Goal: Navigation & Orientation: Find specific page/section

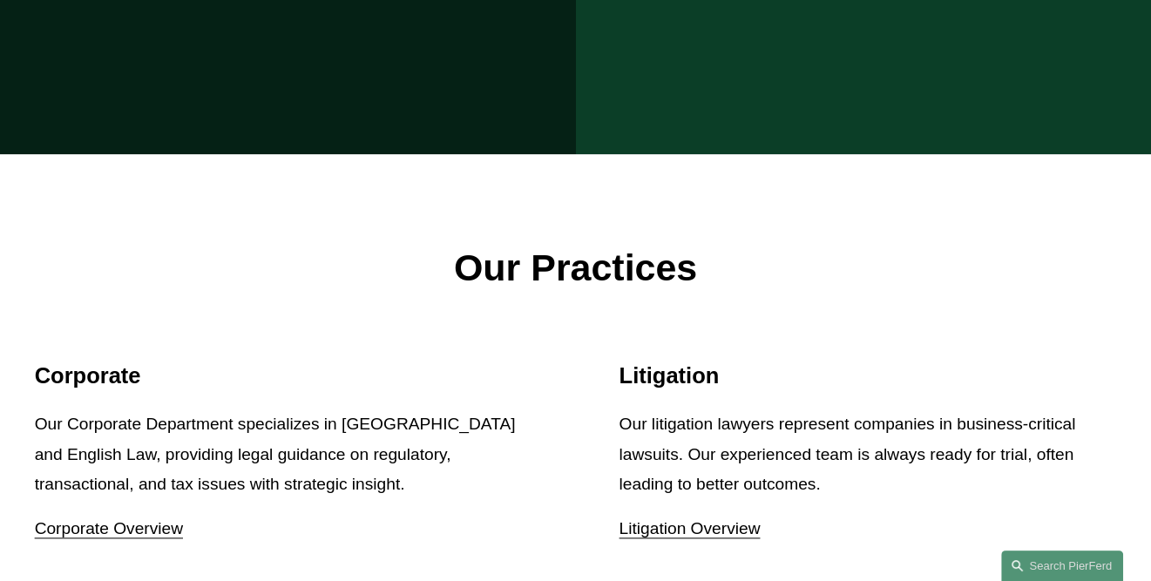
scroll to position [2004, 0]
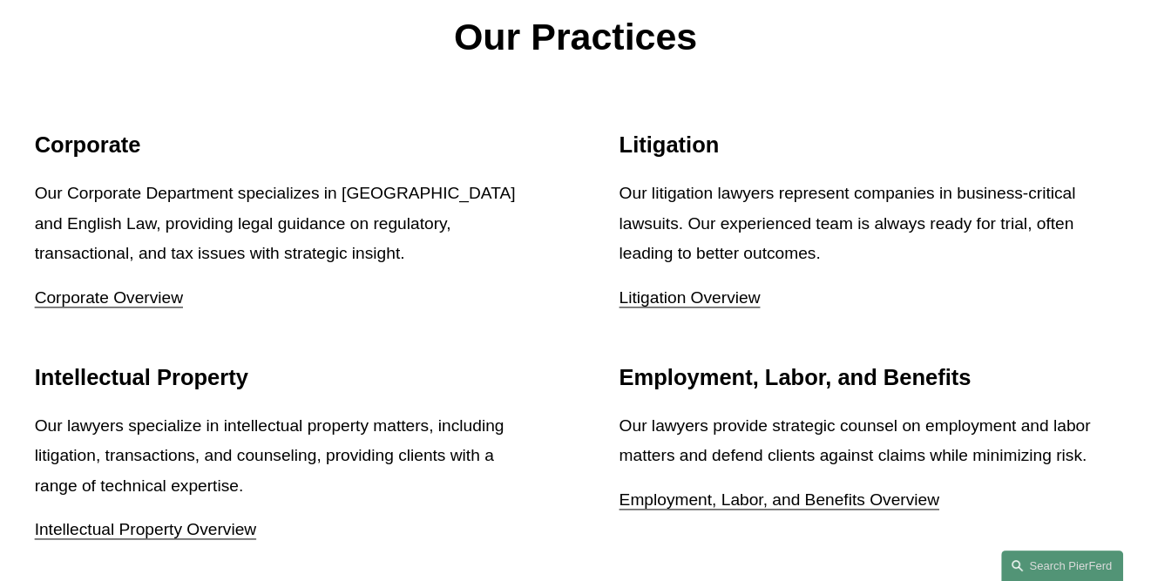
click at [716, 288] on link "Litigation Overview" at bounding box center [689, 297] width 141 height 18
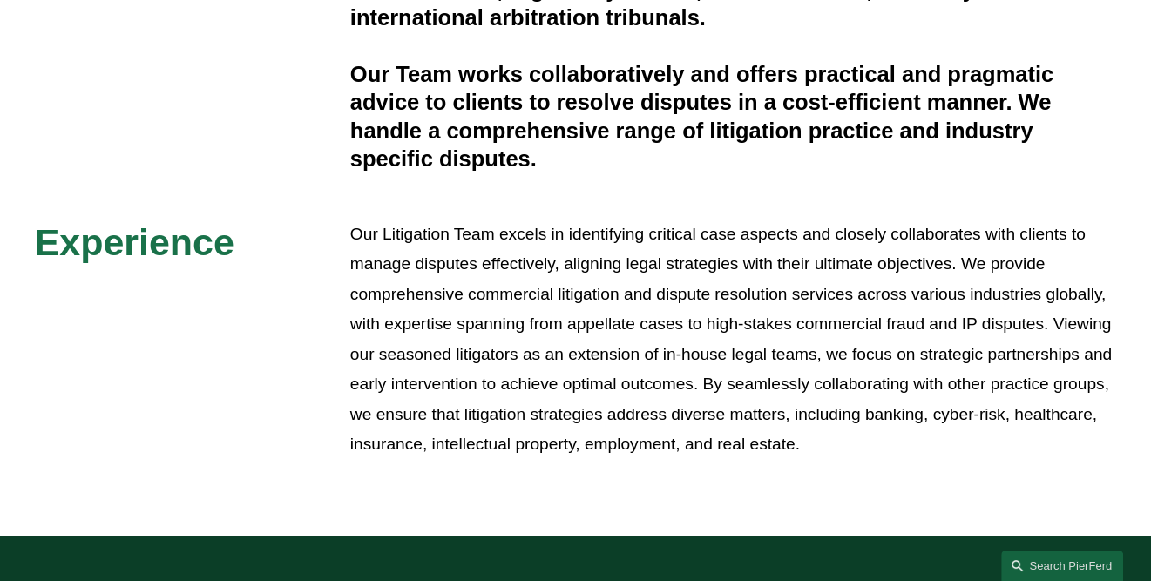
scroll to position [1045, 0]
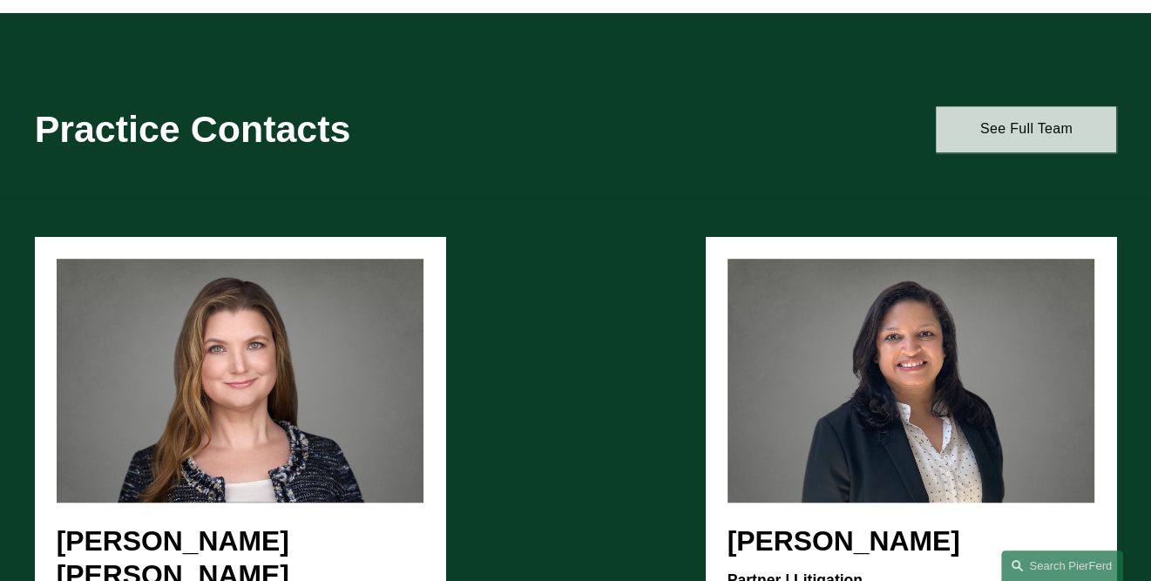
click at [982, 148] on link "See Full Team" at bounding box center [1026, 129] width 180 height 46
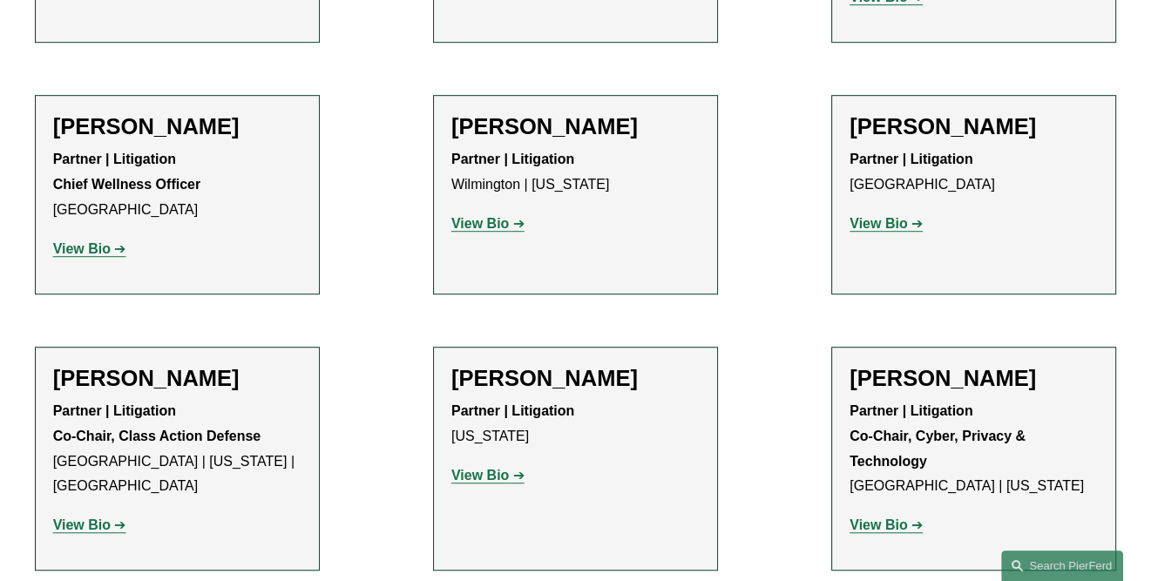
scroll to position [6533, 0]
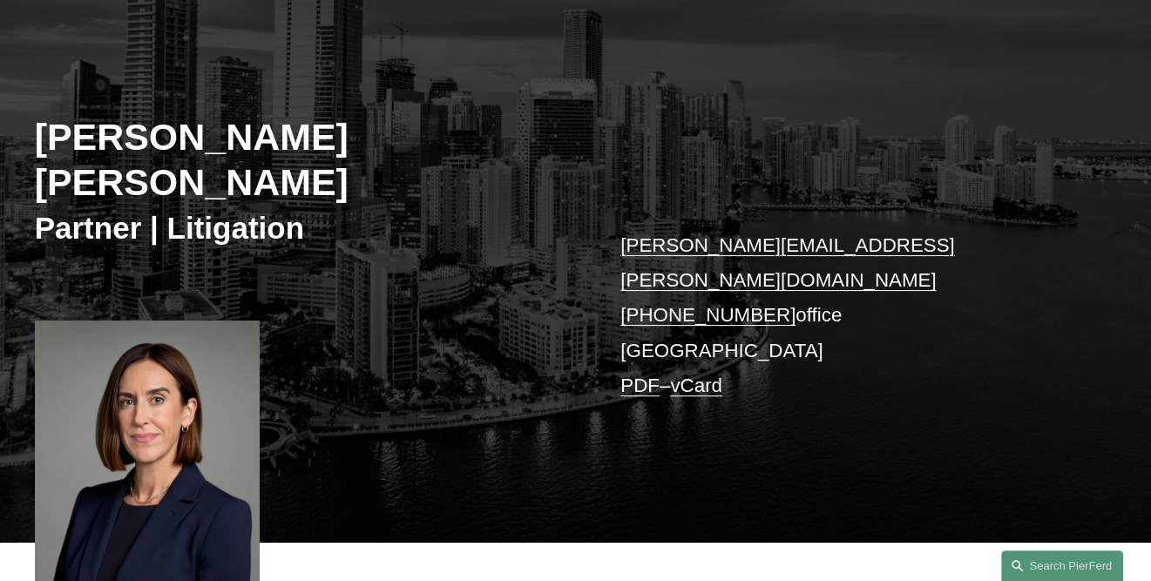
scroll to position [174, 0]
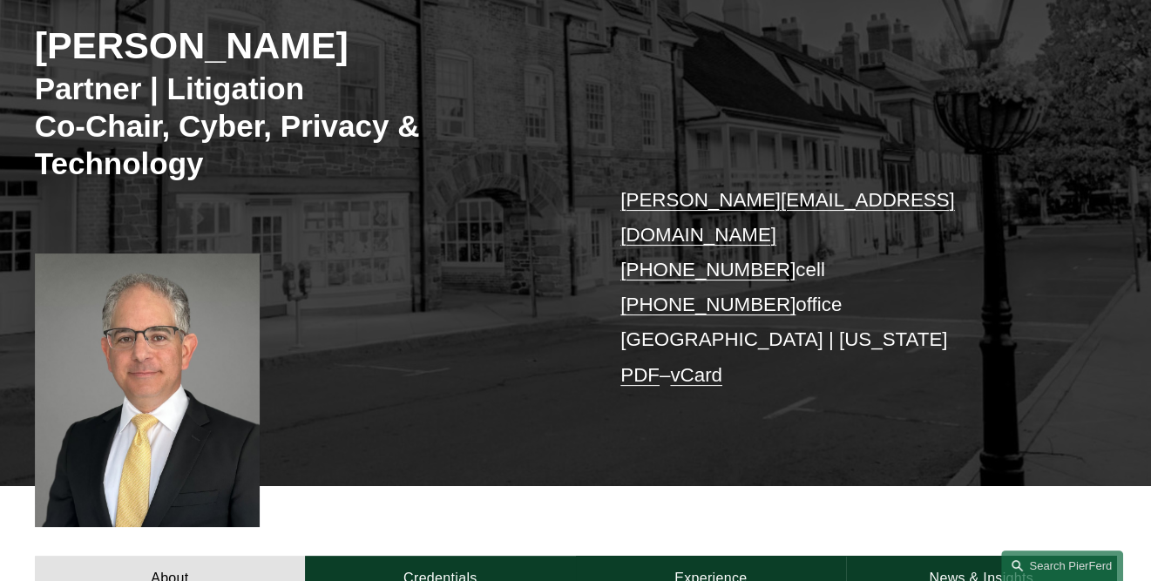
scroll to position [261, 0]
